Goal: Task Accomplishment & Management: Use online tool/utility

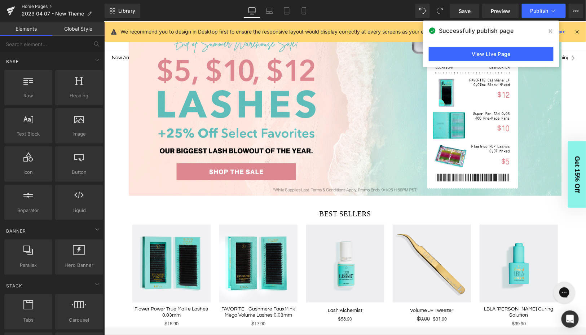
click at [35, 6] on link "Home Pages" at bounding box center [63, 7] width 83 height 6
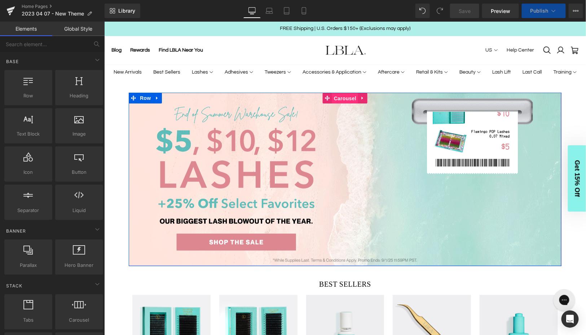
click at [345, 98] on span "Carousel" at bounding box center [345, 98] width 26 height 11
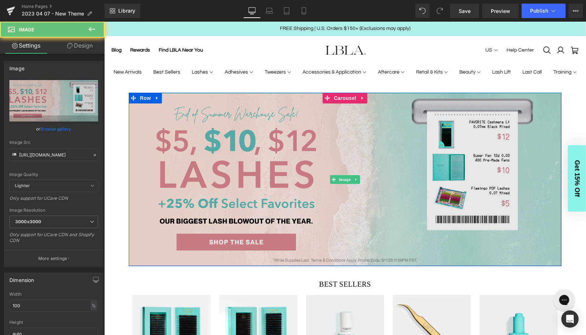
click at [317, 168] on img at bounding box center [344, 179] width 433 height 173
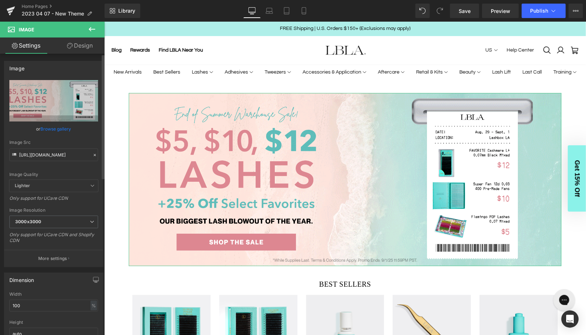
click at [53, 129] on link "Browse gallery" at bounding box center [56, 129] width 31 height 13
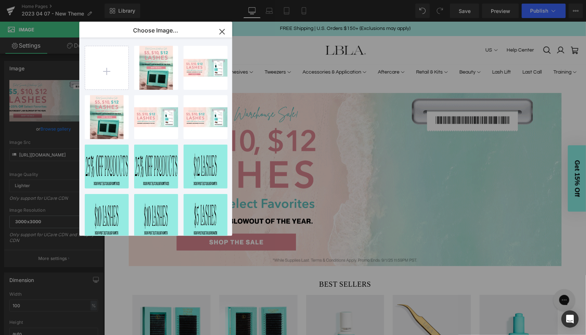
click at [223, 31] on icon "button" at bounding box center [222, 31] width 5 height 5
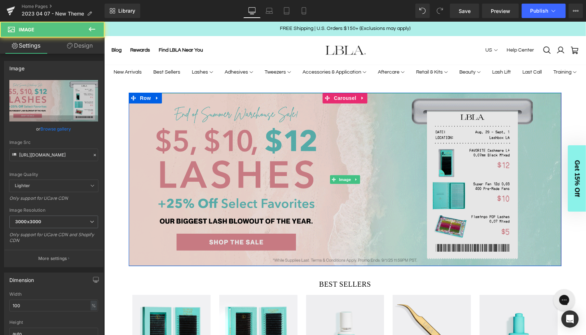
click at [295, 162] on img at bounding box center [344, 179] width 433 height 173
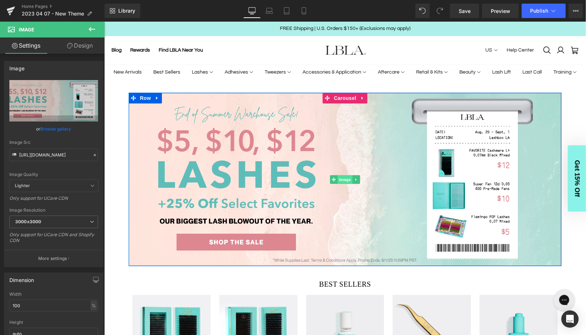
click at [344, 177] on span "Image" at bounding box center [344, 179] width 15 height 9
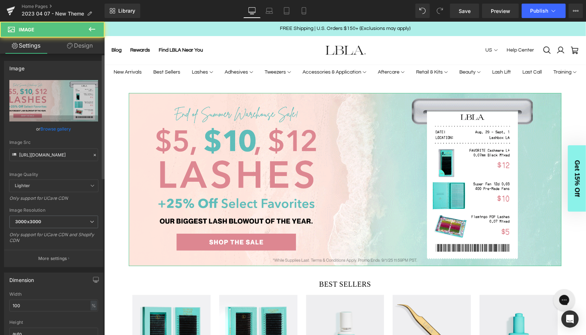
click at [60, 130] on link "Browse gallery" at bounding box center [56, 129] width 31 height 13
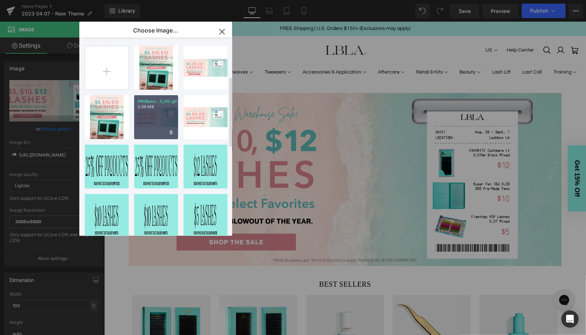
scroll to position [357, 0]
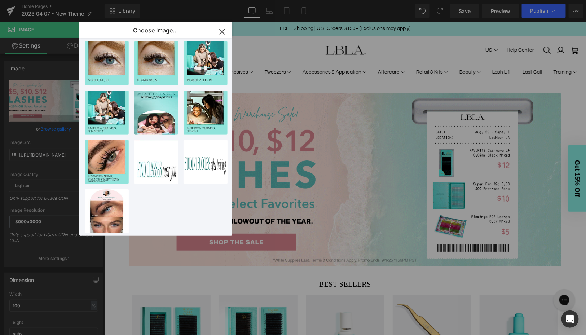
click at [226, 29] on icon "button" at bounding box center [222, 32] width 12 height 12
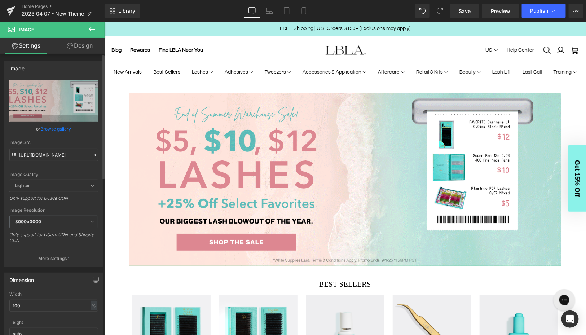
click at [53, 129] on link "Browse gallery" at bounding box center [56, 129] width 31 height 13
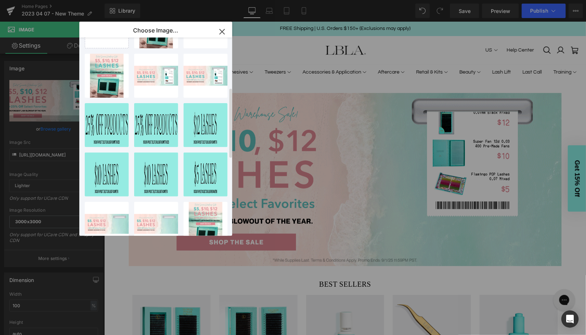
scroll to position [0, 0]
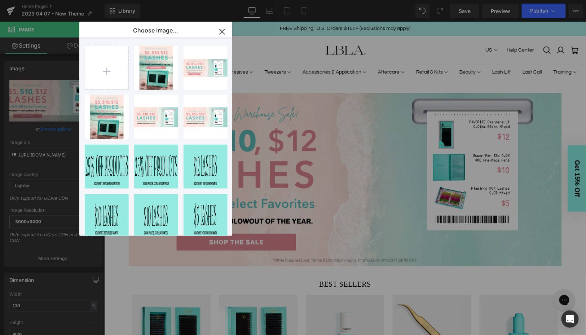
click at [223, 30] on icon "button" at bounding box center [222, 31] width 5 height 5
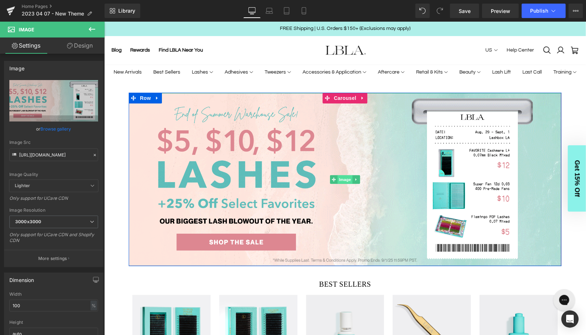
click at [346, 179] on span "Image" at bounding box center [344, 179] width 15 height 9
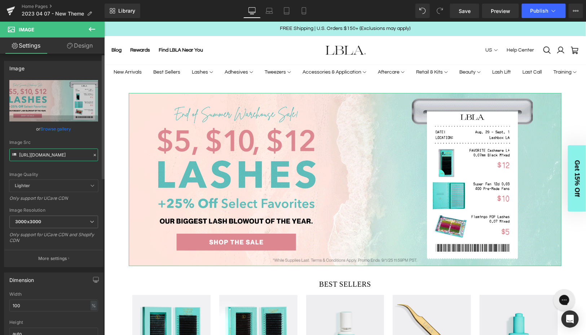
click at [49, 156] on input "https://ucarecdn.com/f4f33113-e627-4a90-909f-0fe7e1f8a9b2/PROBanner_DESKTOP_War…" at bounding box center [53, 155] width 89 height 13
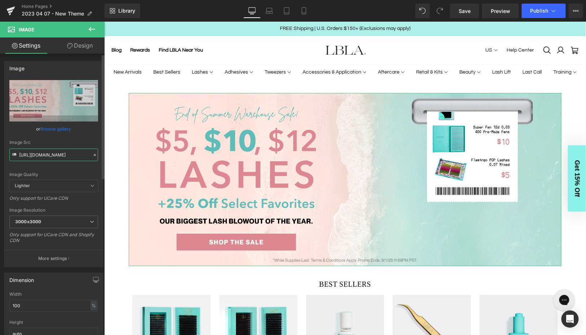
click at [49, 156] on input "https://ucarecdn.com/f4f33113-e627-4a90-909f-0fe7e1f8a9b2/PROBanner_DESKTOP_War…" at bounding box center [53, 155] width 89 height 13
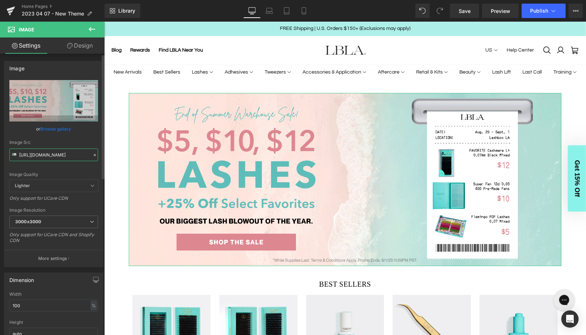
click at [49, 156] on input "https://ucarecdn.com/f4f33113-e627-4a90-909f-0fe7e1f8a9b2/PROBanner_DESKTOP_War…" at bounding box center [53, 155] width 89 height 13
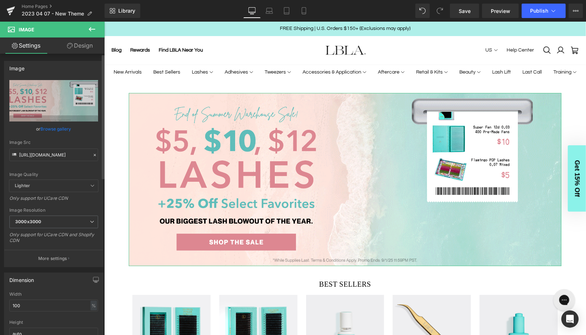
click at [92, 156] on icon at bounding box center [94, 155] width 5 height 5
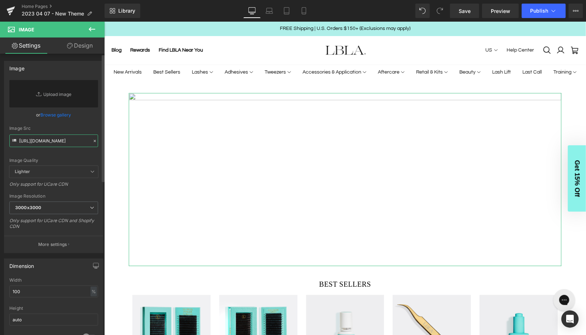
click at [48, 140] on input "https://ucarecdn.com/f4f33113-e627-4a90-909f-0fe7e1f8a9b2/PROBanner_DESKTOP_War…" at bounding box center [53, 141] width 89 height 13
paste input "https://cdn.shopify.com/s/files/1/1280/8881/files/PROBanner_SuperheroPurple_DES…"
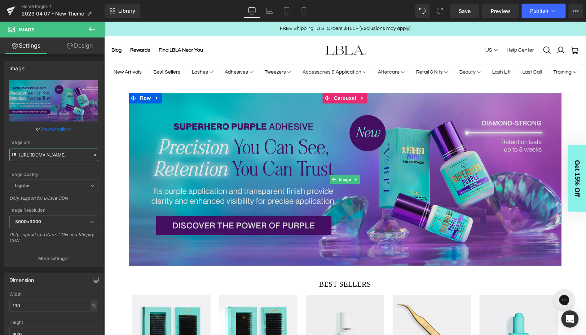
type input "https://cdn.shopify.com/s/files/1/1280/8881/files/PROBanner_SuperheroPurple_DES…"
click at [346, 126] on img at bounding box center [344, 179] width 433 height 173
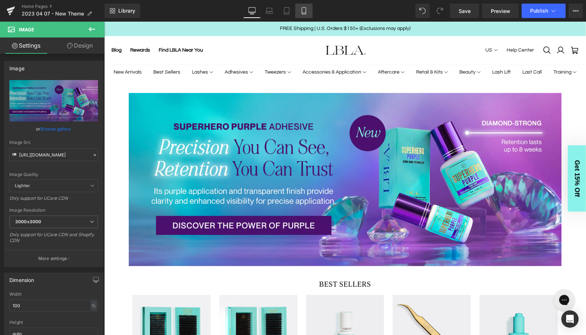
click at [305, 10] on icon at bounding box center [304, 10] width 7 height 7
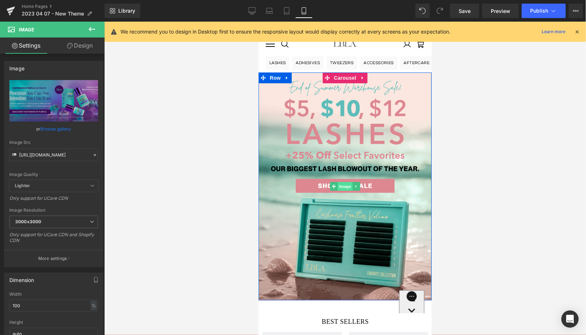
click at [344, 187] on span "Image" at bounding box center [344, 186] width 15 height 9
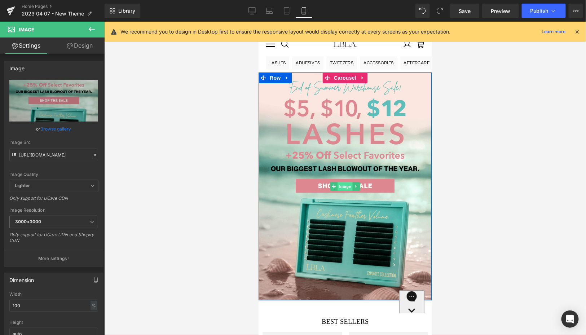
click at [345, 187] on span "Image" at bounding box center [344, 186] width 15 height 9
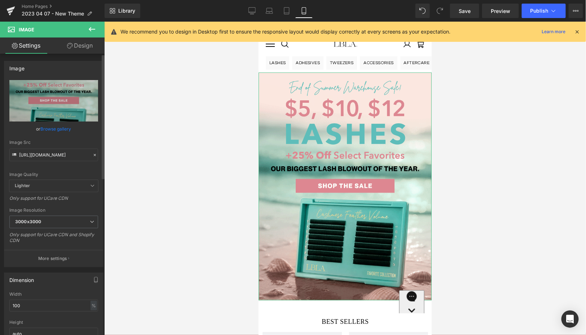
click at [92, 155] on icon at bounding box center [94, 155] width 5 height 5
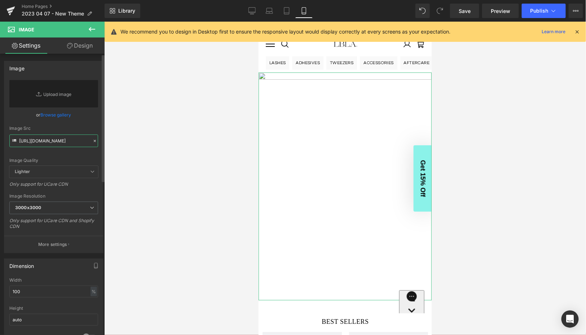
click at [44, 140] on input "https://ucarecdn.com/c3a89bc4-eb2a-448a-9891-244292b776b8/PROBanner_MOBILE_Ware…" at bounding box center [53, 141] width 89 height 13
paste input "https://cdn.shopify.com/s/files/1/1280/8881/files/PROBanner_SuperheroPurple_MOB…"
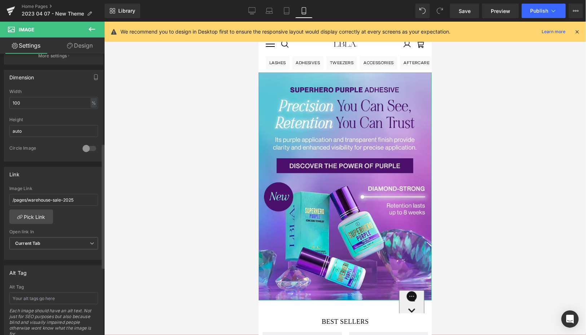
scroll to position [207, 0]
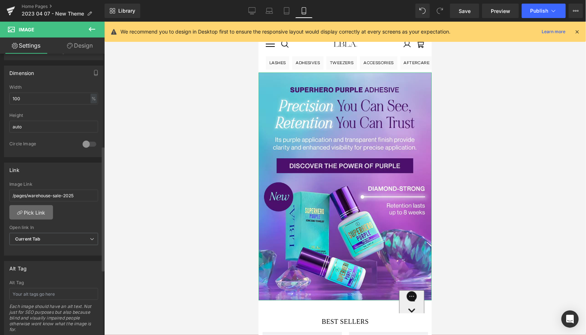
type input "https://cdn.shopify.com/s/files/1/1280/8881/files/PROBanner_SuperheroPurple_MOB…"
click at [35, 209] on link "Pick Link" at bounding box center [31, 212] width 44 height 14
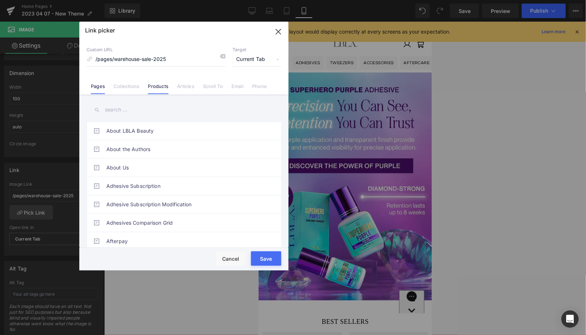
click at [154, 85] on link "Products" at bounding box center [158, 88] width 21 height 11
click at [123, 106] on input "text" at bounding box center [184, 110] width 195 height 16
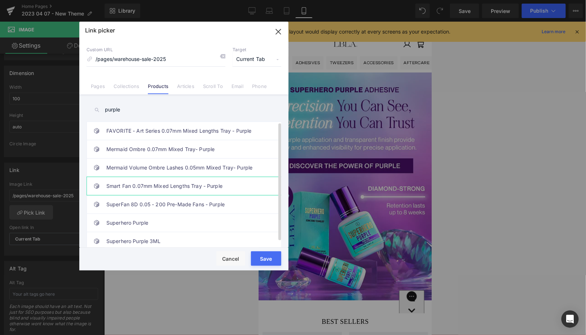
scroll to position [5, 0]
type input "purple"
click at [141, 217] on link "Superhero Purple" at bounding box center [185, 223] width 159 height 18
click at [268, 259] on button "Save" at bounding box center [266, 258] width 30 height 14
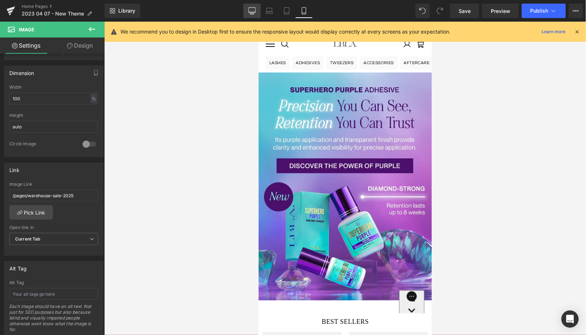
click at [252, 9] on icon at bounding box center [252, 10] width 7 height 7
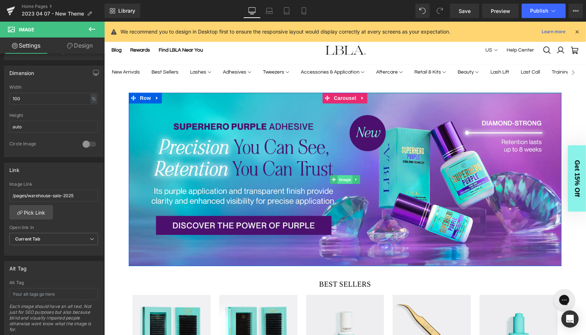
click at [344, 179] on span "Image" at bounding box center [344, 179] width 15 height 9
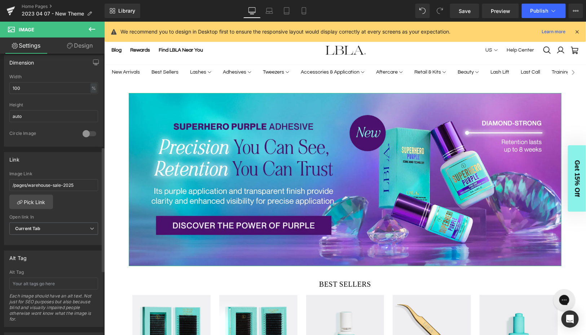
scroll to position [218, 0]
click at [32, 198] on link "Pick Link" at bounding box center [31, 201] width 44 height 14
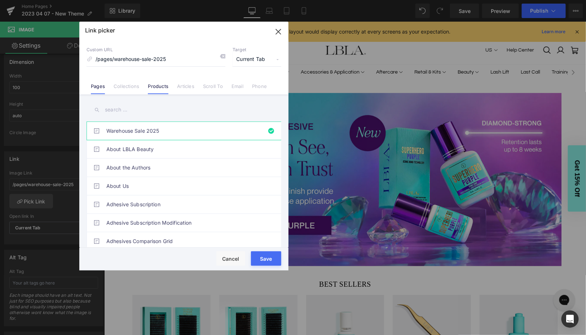
click at [169, 86] on li "Products" at bounding box center [158, 83] width 29 height 13
click at [118, 111] on input "text" at bounding box center [184, 110] width 195 height 16
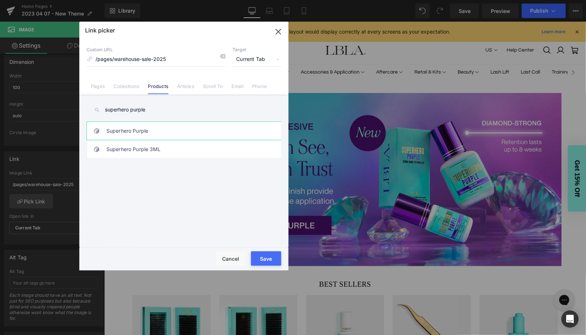
type input "superhero purple"
click at [144, 134] on link "Superhero Purple" at bounding box center [185, 131] width 159 height 18
click at [267, 258] on button "Save" at bounding box center [266, 258] width 30 height 14
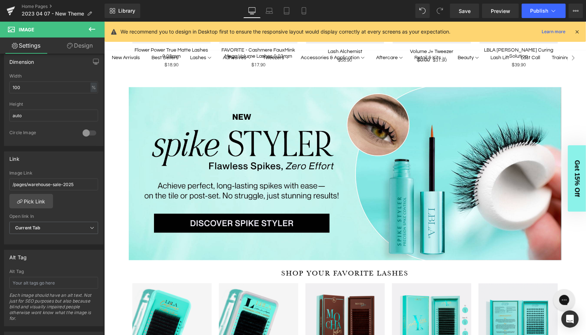
scroll to position [0, 0]
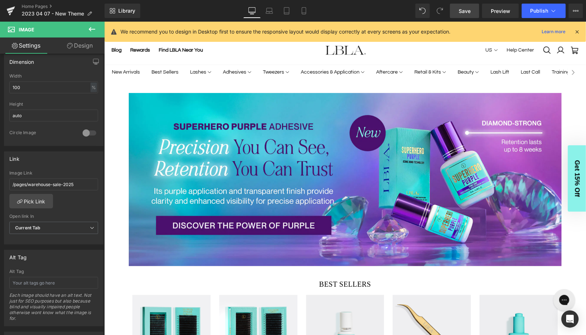
click at [469, 9] on span "Save" at bounding box center [465, 11] width 12 height 8
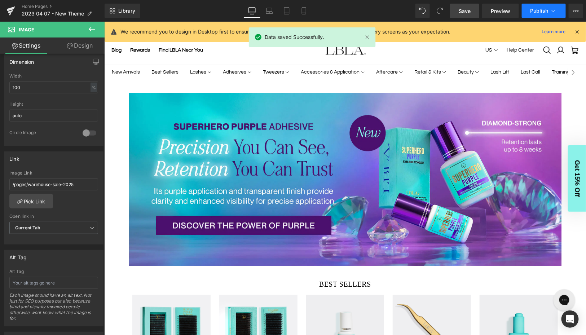
click at [546, 6] on button "Publish" at bounding box center [544, 11] width 44 height 14
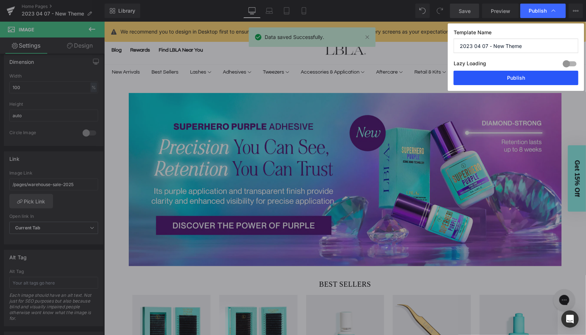
click at [512, 76] on button "Publish" at bounding box center [516, 78] width 125 height 14
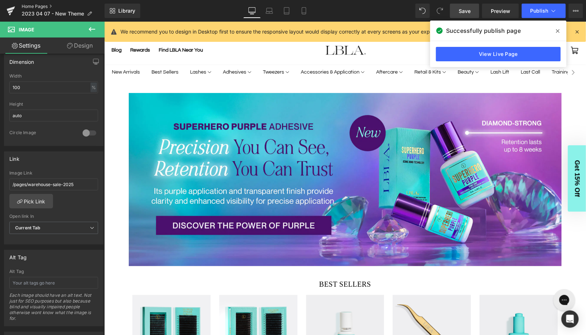
click at [42, 6] on link "Home Pages" at bounding box center [63, 7] width 83 height 6
